Goal: Transaction & Acquisition: Subscribe to service/newsletter

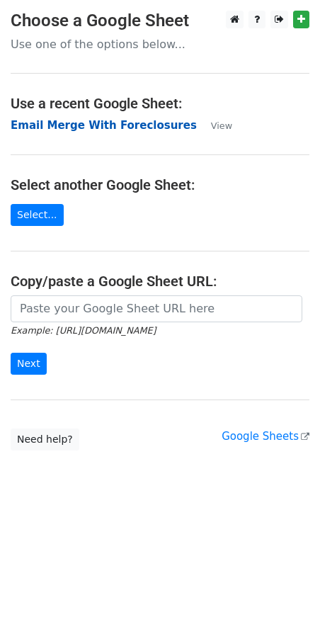
click at [104, 124] on strong "Email Merge With Foreclosures" at bounding box center [104, 125] width 186 height 13
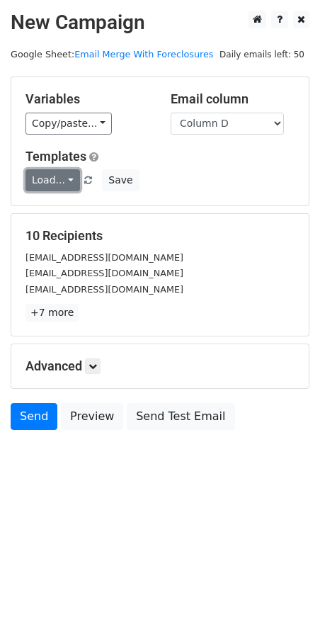
click at [68, 178] on link "Load..." at bounding box center [52, 180] width 55 height 22
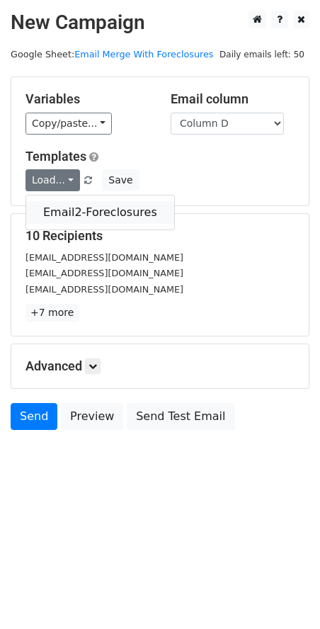
click at [72, 210] on link "Email2-Foreclosures" at bounding box center [100, 212] width 148 height 23
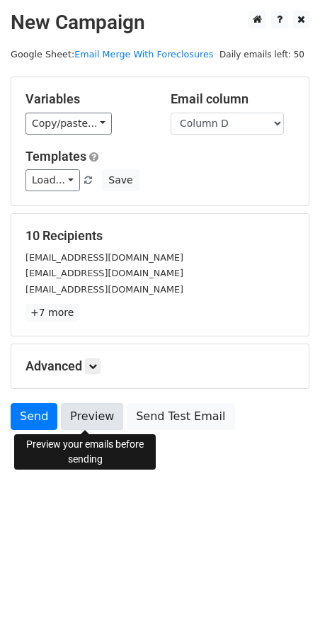
click at [89, 423] on link "Preview" at bounding box center [92, 416] width 62 height 27
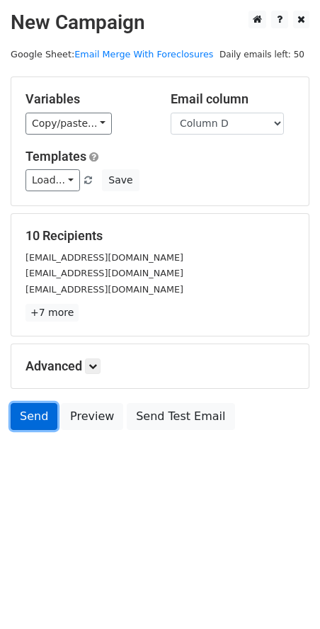
click at [42, 416] on link "Send" at bounding box center [34, 416] width 47 height 27
click at [34, 413] on link "Send" at bounding box center [34, 416] width 47 height 27
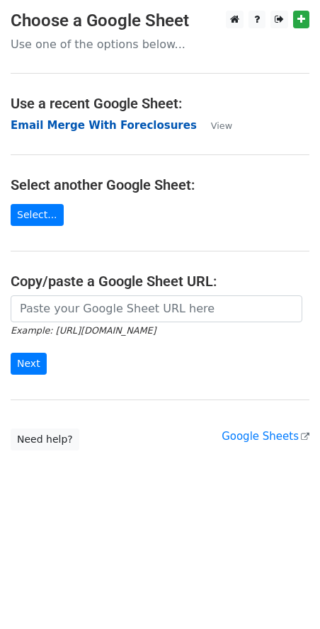
click at [63, 127] on strong "Email Merge With Foreclosures" at bounding box center [104, 125] width 186 height 13
click at [79, 124] on strong "Email Merge With Foreclosures" at bounding box center [104, 125] width 186 height 13
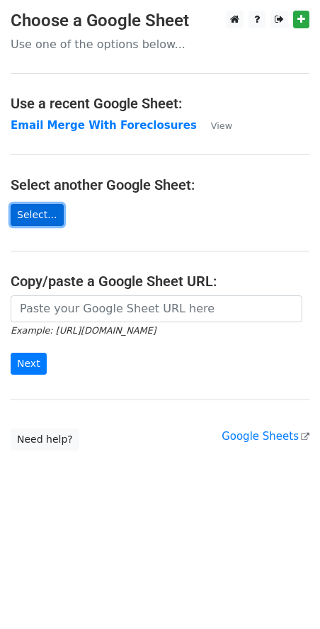
click at [50, 214] on link "Select..." at bounding box center [37, 215] width 53 height 22
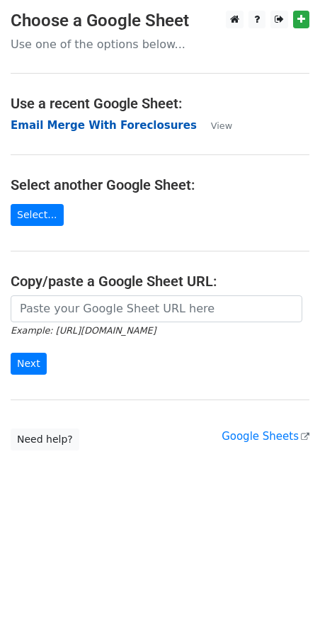
click at [96, 125] on strong "Email Merge With Foreclosures" at bounding box center [104, 125] width 186 height 13
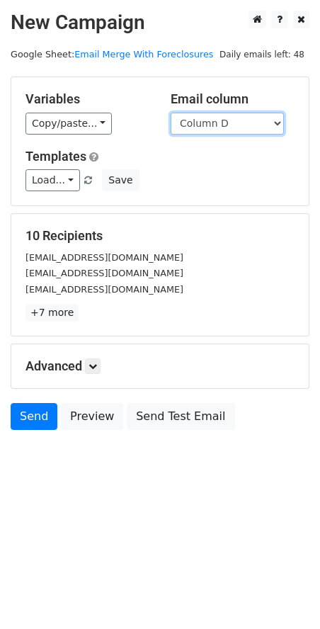
click at [271, 121] on select "Column A Column B Column C Column D Column E" at bounding box center [227, 124] width 113 height 22
select select "Column E"
click at [171, 113] on select "Column A Column B Column C Column D Column E" at bounding box center [227, 124] width 113 height 22
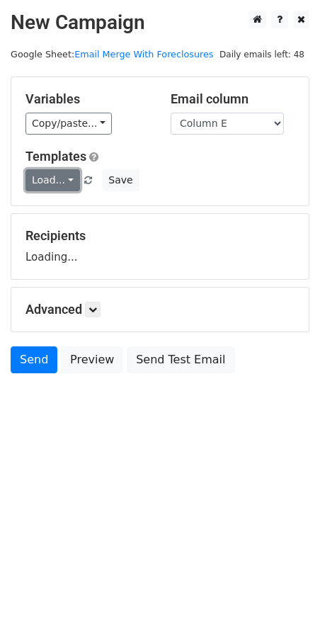
click at [64, 179] on link "Load..." at bounding box center [52, 180] width 55 height 22
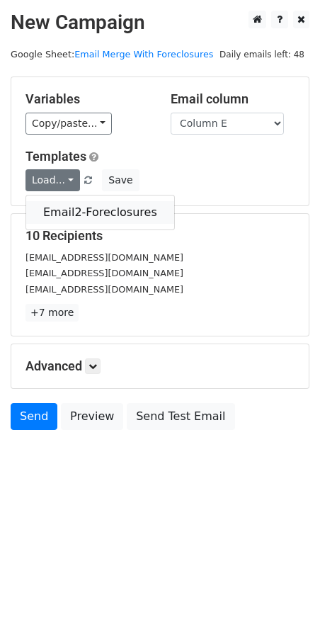
click at [79, 206] on link "Email2-Foreclosures" at bounding box center [100, 212] width 148 height 23
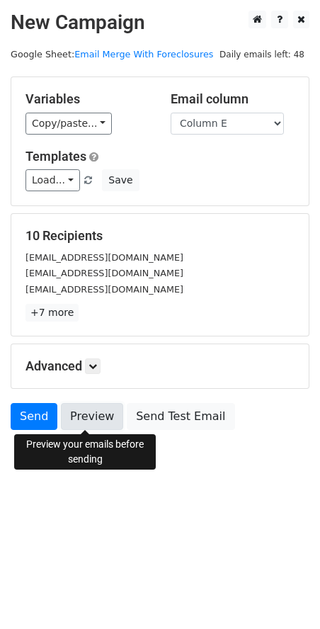
click at [79, 419] on link "Preview" at bounding box center [92, 416] width 62 height 27
click at [90, 412] on link "Preview" at bounding box center [92, 416] width 62 height 27
